Goal: Transaction & Acquisition: Subscribe to service/newsletter

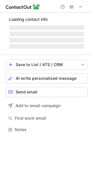
scroll to position [126, 91]
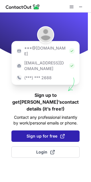
click at [42, 130] on button "Sign up for free" at bounding box center [45, 135] width 68 height 11
click at [44, 133] on span "Sign up for free" at bounding box center [45, 136] width 38 height 6
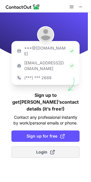
click at [38, 149] on span "Login" at bounding box center [45, 152] width 18 height 6
click at [42, 146] on button "Login" at bounding box center [45, 151] width 68 height 11
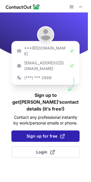
click at [44, 133] on span "Sign up for free" at bounding box center [45, 136] width 38 height 6
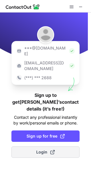
click at [45, 128] on div "***@gmail.com ***@company.com (***) *** 2688 Sign up to get Bill’s contact deta…" at bounding box center [45, 97] width 91 height 169
click at [45, 146] on button "Login" at bounding box center [45, 151] width 68 height 11
click at [43, 146] on button "Login" at bounding box center [45, 151] width 68 height 11
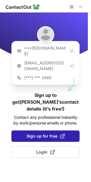
click at [57, 133] on span "Sign up for free" at bounding box center [45, 136] width 38 height 6
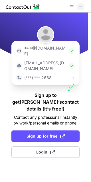
click at [79, 6] on span at bounding box center [80, 7] width 5 height 5
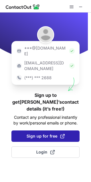
click at [32, 130] on button "Sign up for free" at bounding box center [45, 135] width 68 height 11
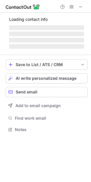
scroll to position [126, 91]
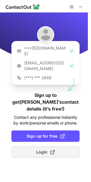
click at [52, 150] on span at bounding box center [52, 152] width 5 height 5
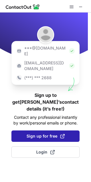
click at [51, 133] on span "Sign up for free" at bounding box center [45, 136] width 38 height 6
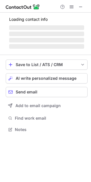
scroll to position [126, 91]
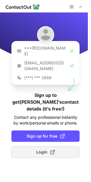
click at [48, 149] on span "Login" at bounding box center [45, 152] width 18 height 6
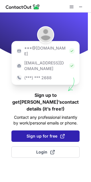
click at [45, 133] on span "Sign up for free" at bounding box center [45, 136] width 38 height 6
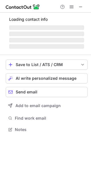
scroll to position [126, 91]
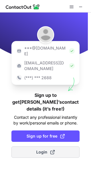
click at [36, 146] on button "Login" at bounding box center [45, 151] width 68 height 11
